Goal: Task Accomplishment & Management: Use online tool/utility

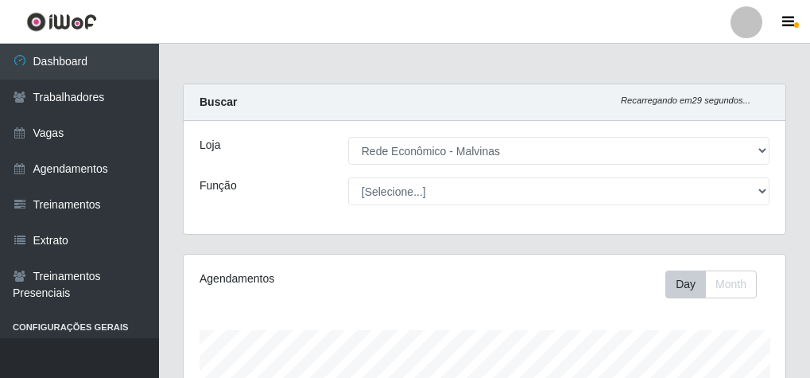
select select "194"
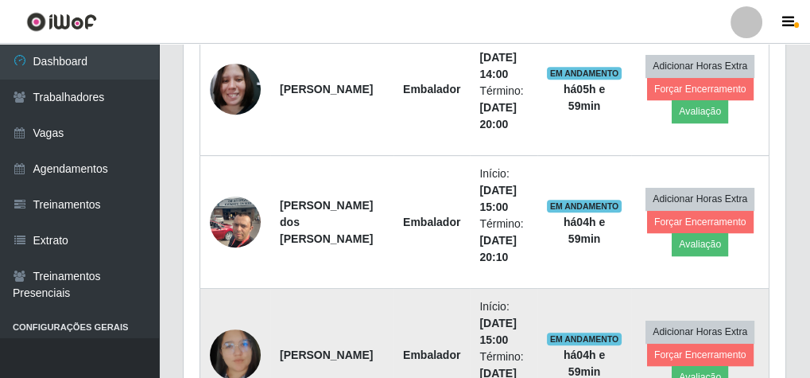
scroll to position [799, 0]
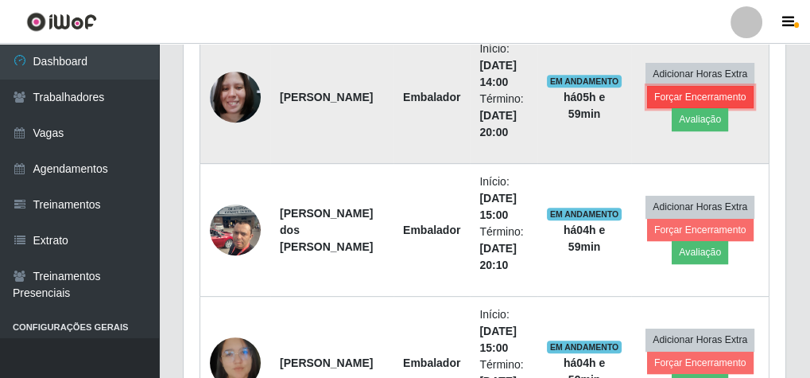
click at [684, 91] on button "Forçar Encerramento" at bounding box center [700, 97] width 107 height 22
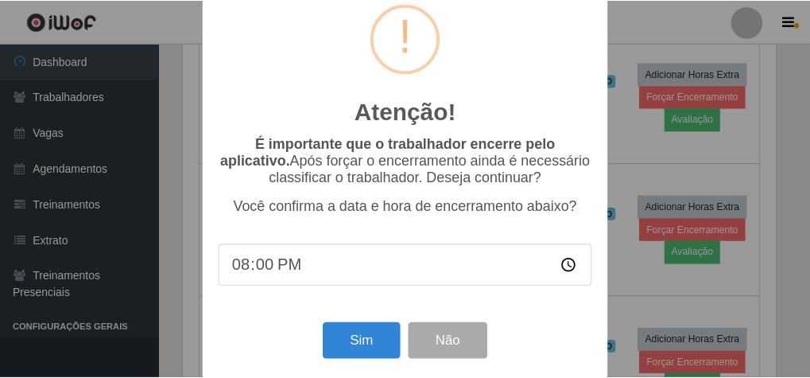
scroll to position [52, 0]
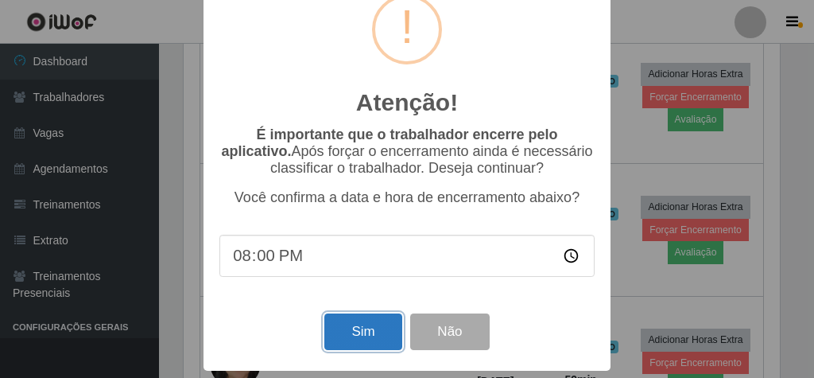
click at [336, 327] on button "Sim" at bounding box center [362, 331] width 77 height 37
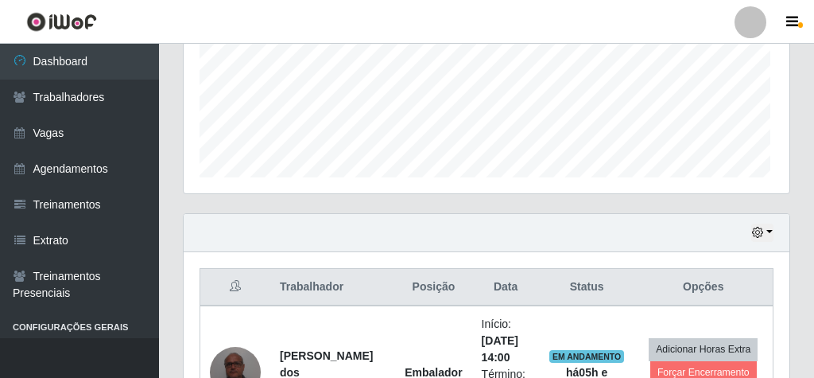
scroll to position [329, 596]
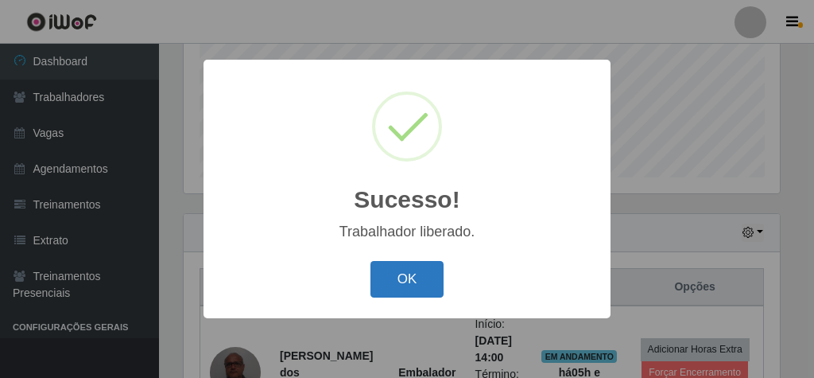
click at [428, 278] on button "OK" at bounding box center [408, 279] width 74 height 37
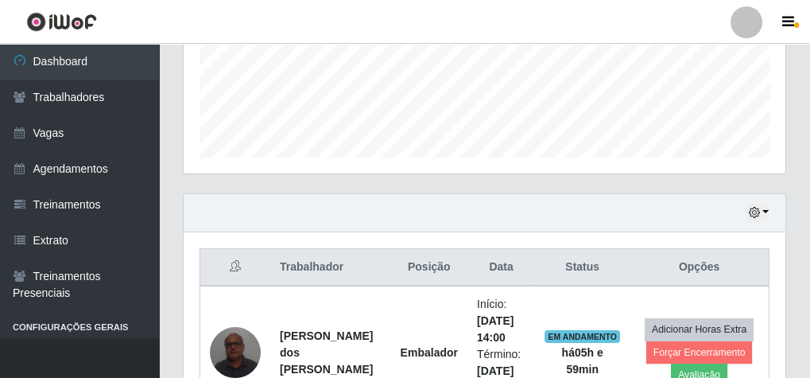
scroll to position [646, 0]
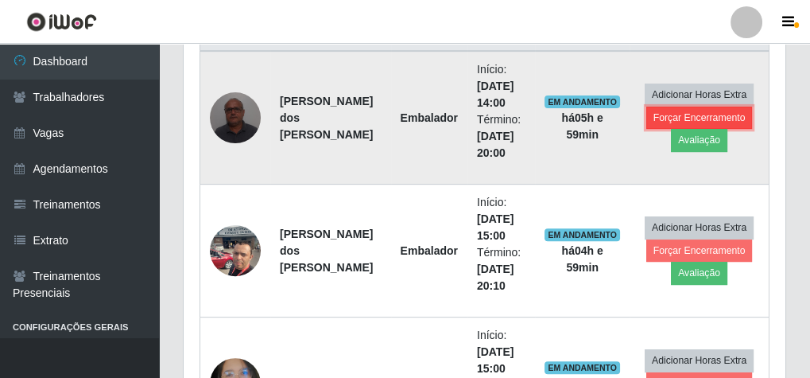
click at [696, 116] on button "Forçar Encerramento" at bounding box center [700, 118] width 107 height 22
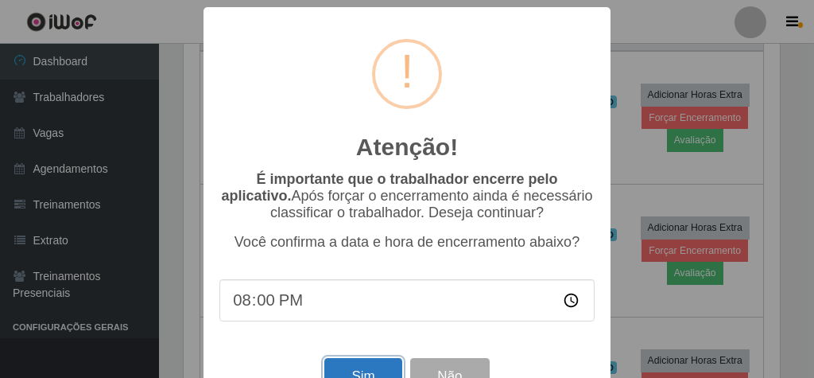
click at [366, 367] on button "Sim" at bounding box center [362, 376] width 77 height 37
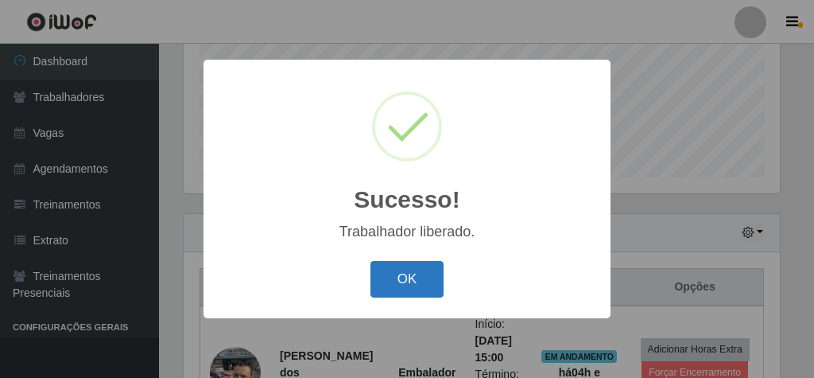
click at [424, 277] on button "OK" at bounding box center [408, 279] width 74 height 37
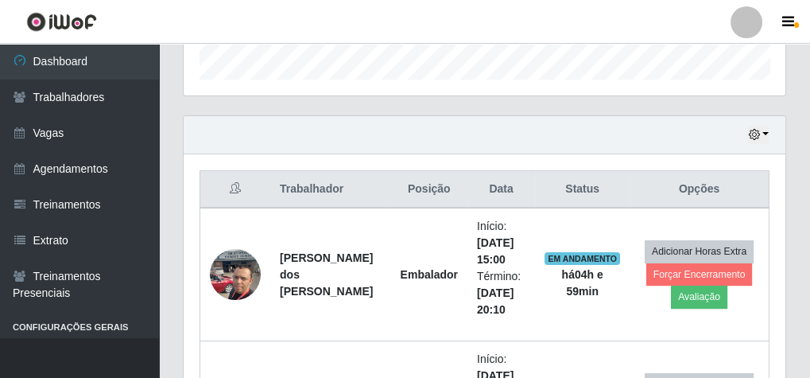
scroll to position [646, 0]
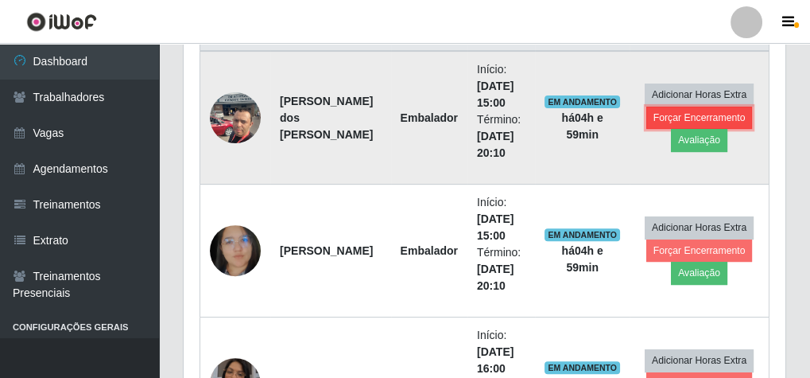
click at [726, 113] on button "Forçar Encerramento" at bounding box center [700, 118] width 107 height 22
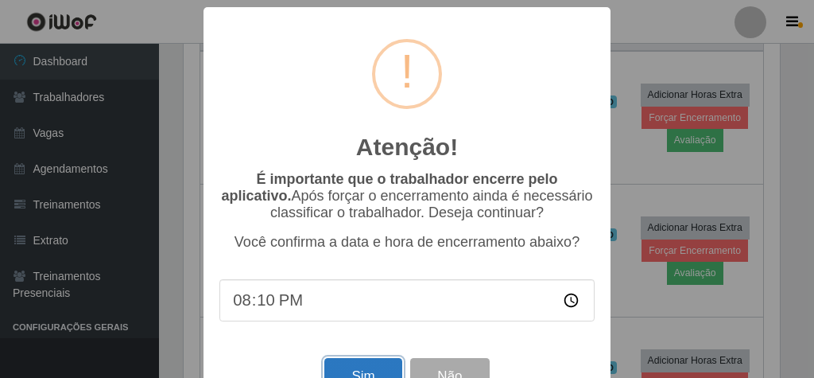
click at [351, 370] on button "Sim" at bounding box center [362, 376] width 77 height 37
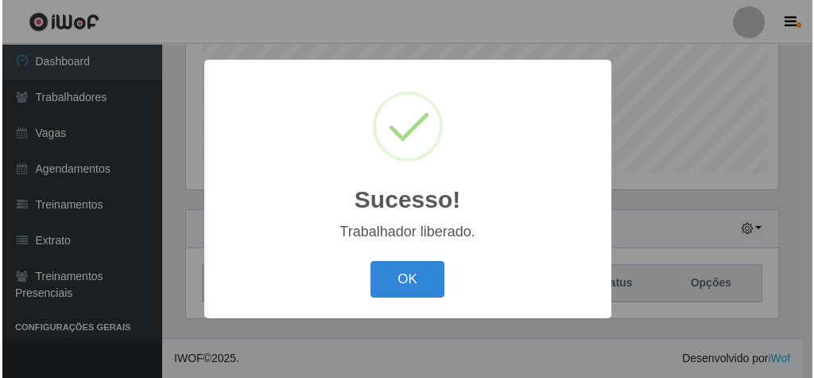
scroll to position [0, 0]
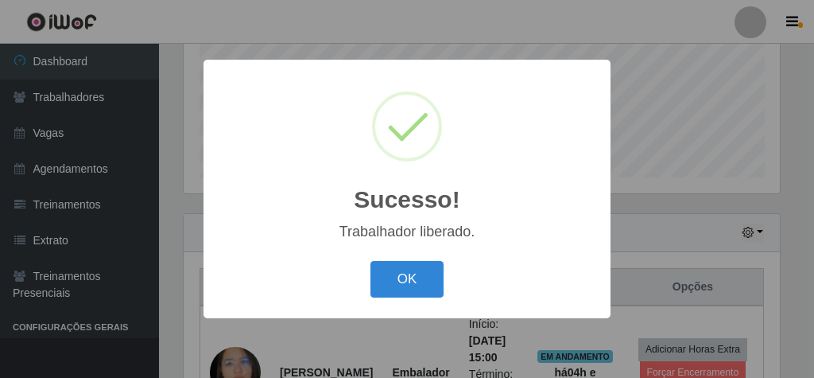
click at [397, 260] on div "OK Cancel" at bounding box center [406, 278] width 375 height 45
click at [428, 258] on div "OK Cancel" at bounding box center [406, 278] width 375 height 45
click at [386, 282] on button "OK" at bounding box center [408, 279] width 74 height 37
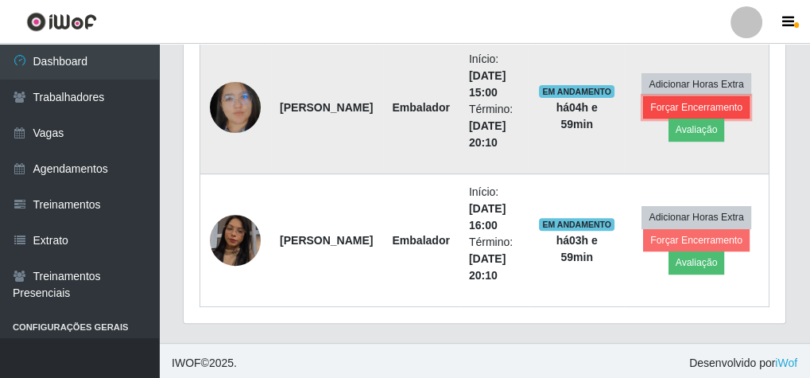
click at [713, 102] on button "Forçar Encerramento" at bounding box center [696, 107] width 107 height 22
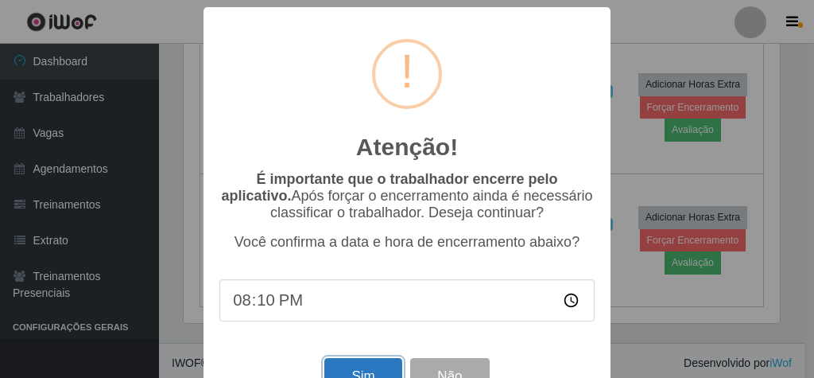
click at [346, 371] on button "Sim" at bounding box center [362, 376] width 77 height 37
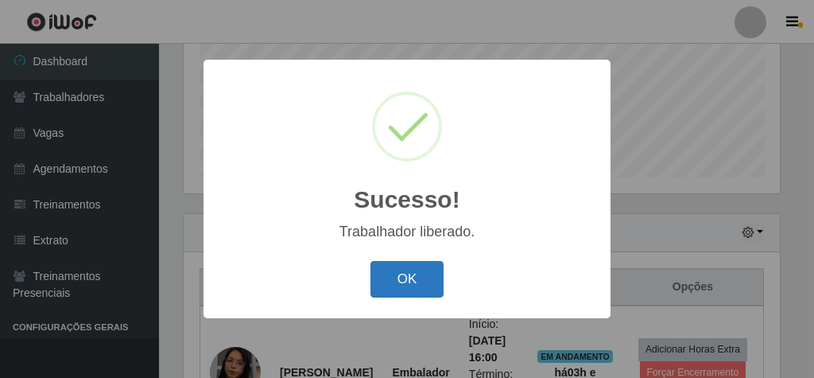
click at [421, 285] on button "OK" at bounding box center [408, 279] width 74 height 37
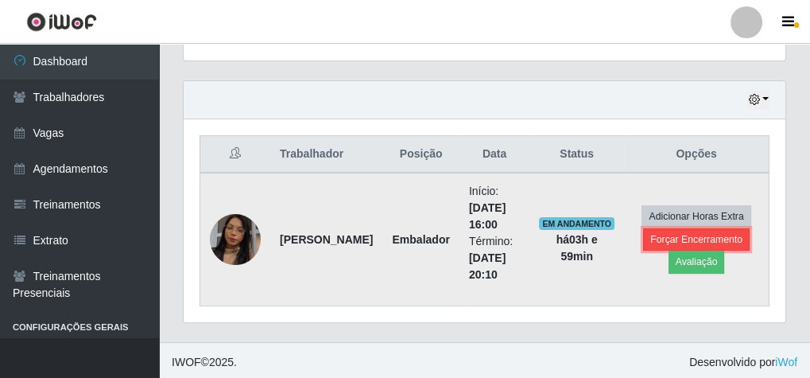
click at [656, 228] on button "Forçar Encerramento" at bounding box center [696, 239] width 107 height 22
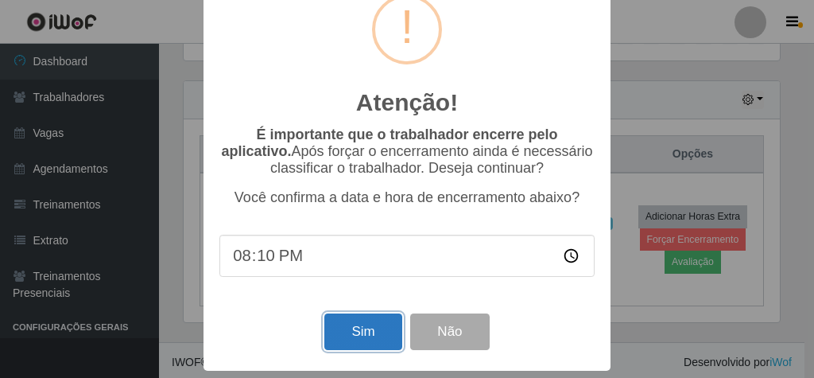
click at [337, 334] on button "Sim" at bounding box center [362, 331] width 77 height 37
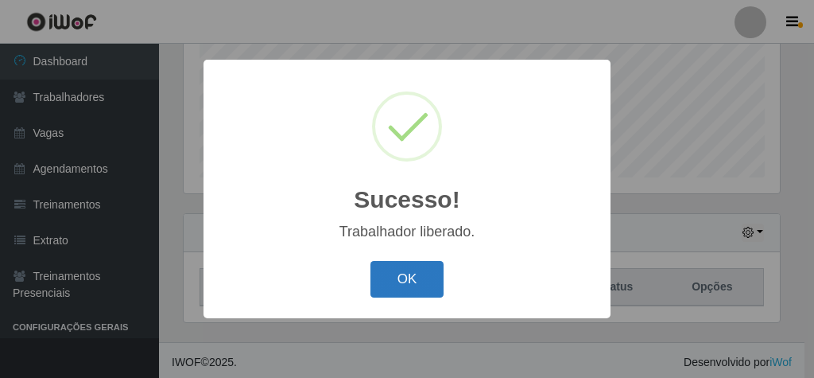
click at [413, 284] on button "OK" at bounding box center [408, 279] width 74 height 37
